Goal: Task Accomplishment & Management: Manage account settings

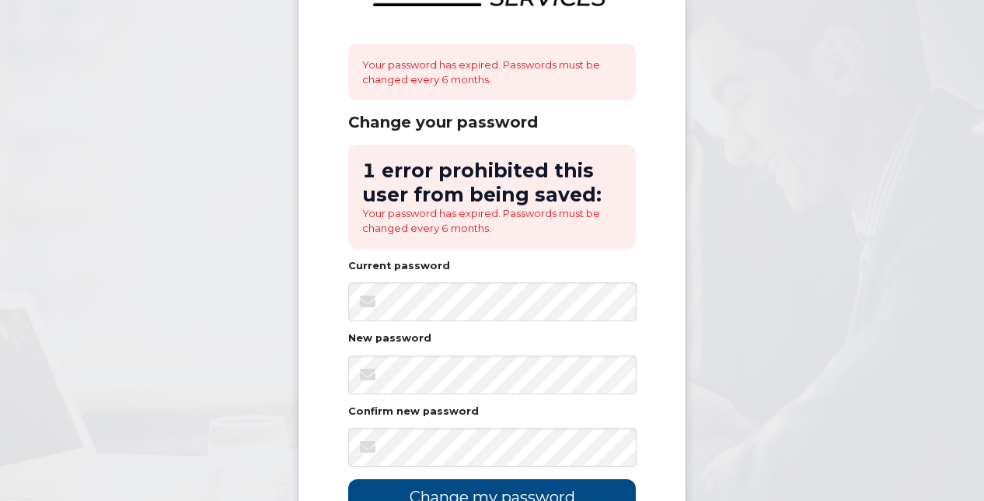
scroll to position [121, 0]
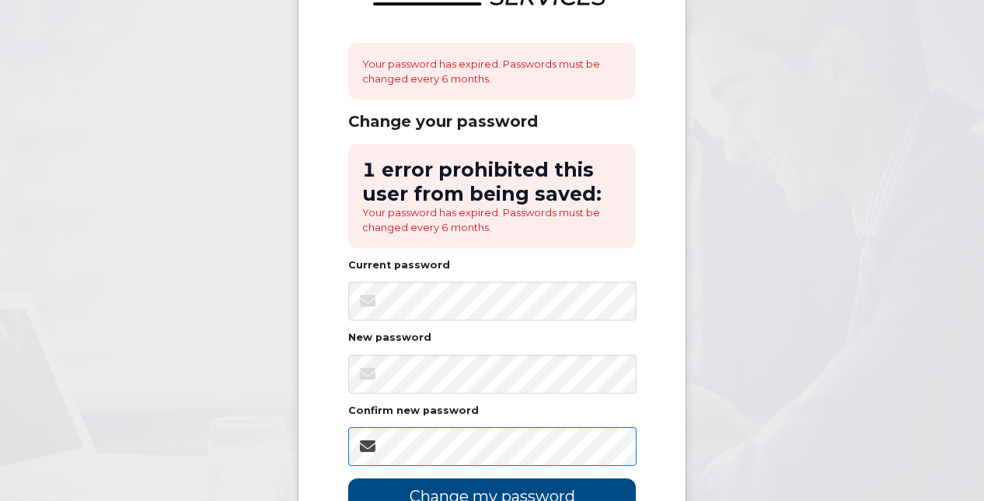
click at [348, 478] on input "Change my password" at bounding box center [492, 496] width 288 height 37
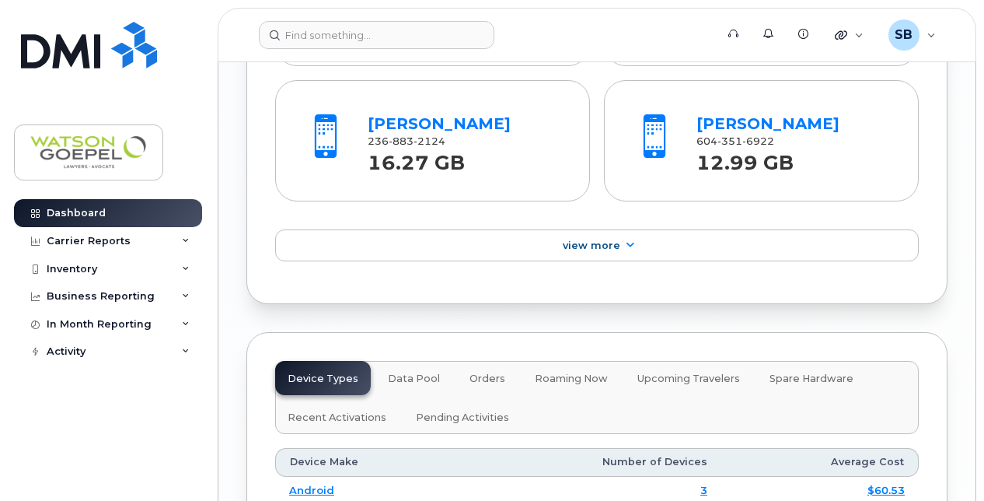
scroll to position [2015, 0]
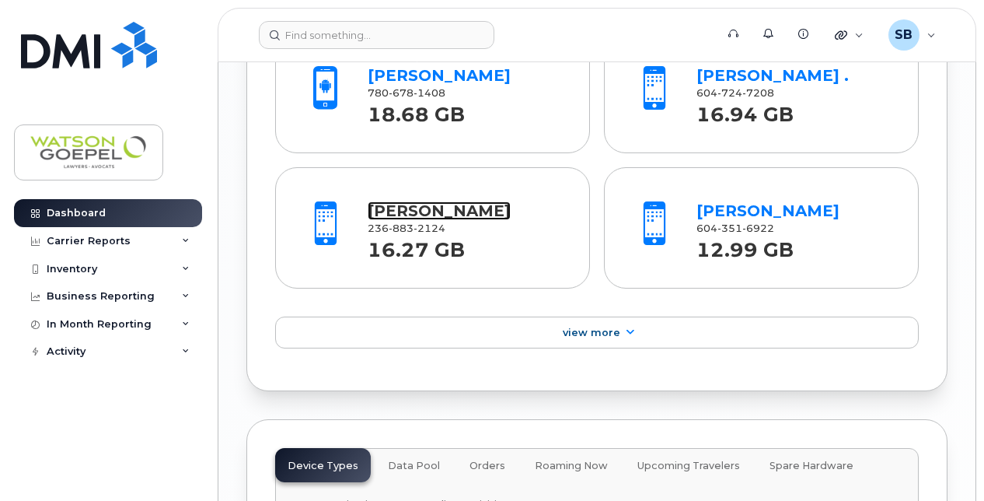
click at [413, 208] on link "[PERSON_NAME]" at bounding box center [439, 210] width 143 height 19
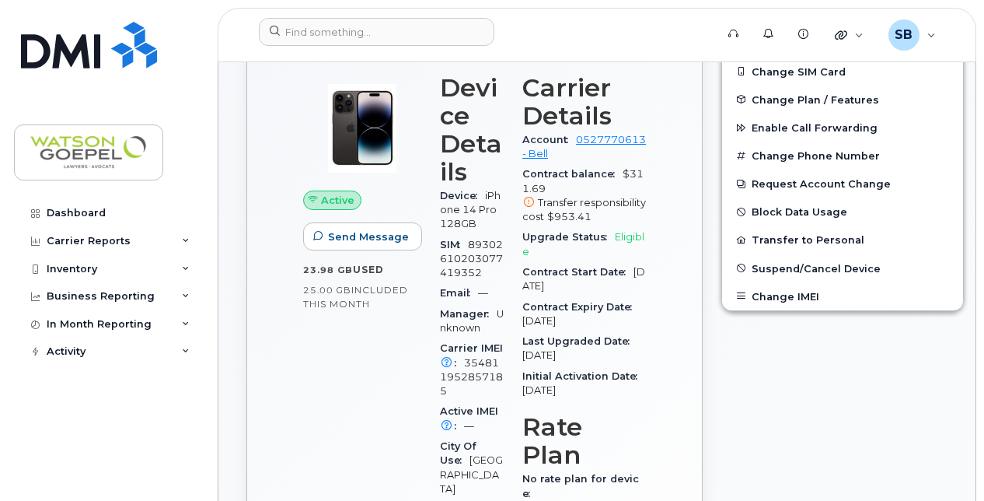
scroll to position [399, 0]
